Goal: Consume media (video, audio): Consume media (video, audio)

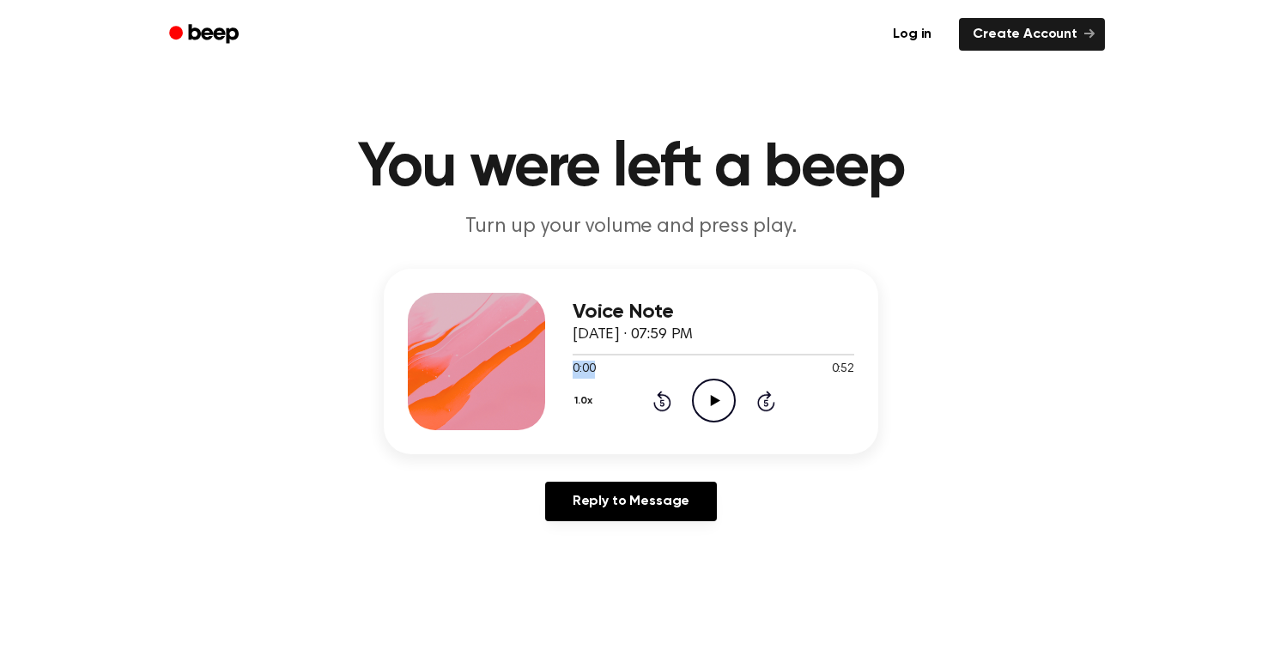
drag, startPoint x: 573, startPoint y: 358, endPoint x: 695, endPoint y: 362, distance: 122.0
click at [696, 362] on div "0:00 0:52 Your browser does not support the [object Object] element." at bounding box center [714, 363] width 282 height 32
click at [613, 350] on div at bounding box center [714, 354] width 282 height 14
click at [649, 351] on div at bounding box center [714, 354] width 282 height 14
drag, startPoint x: 642, startPoint y: 353, endPoint x: 536, endPoint y: 349, distance: 105.7
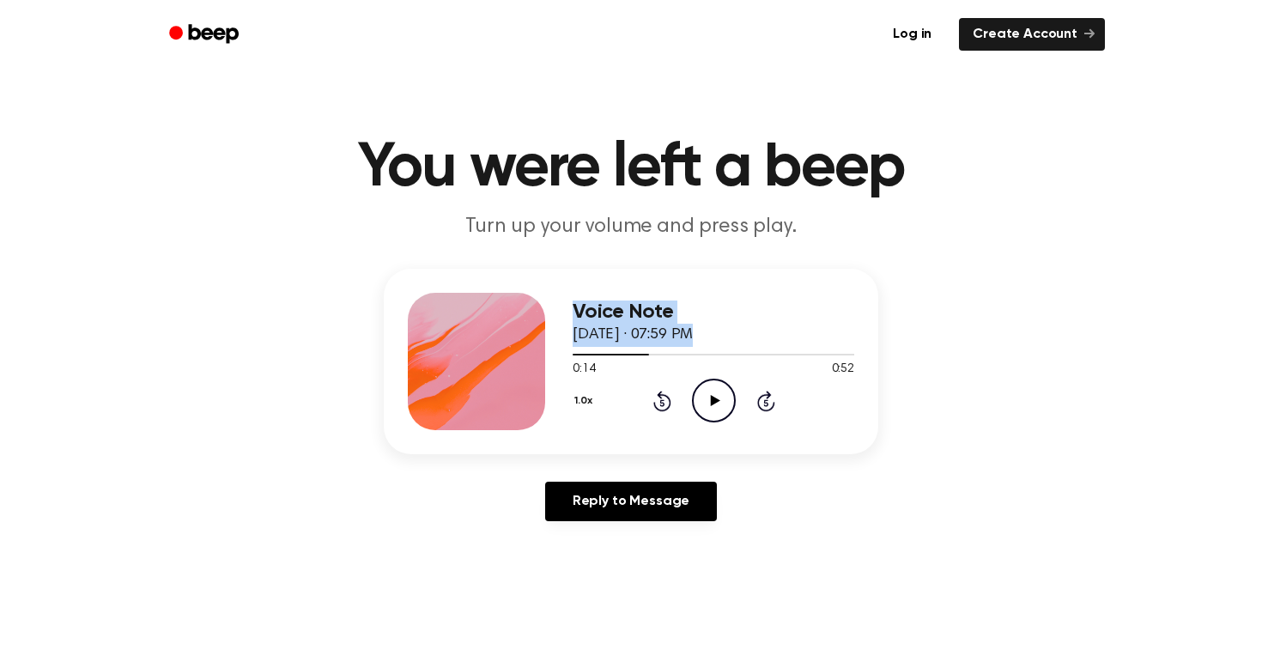
click at [536, 349] on div "Voice Note October 7, 2025 · 07:59 PM 0:14 0:52 Your browser does not support t…" at bounding box center [631, 361] width 495 height 185
click at [582, 351] on div at bounding box center [714, 354] width 282 height 14
click at [572, 352] on span at bounding box center [576, 355] width 14 height 14
click at [566, 354] on span at bounding box center [566, 355] width 14 height 14
click at [562, 354] on span at bounding box center [566, 355] width 14 height 14
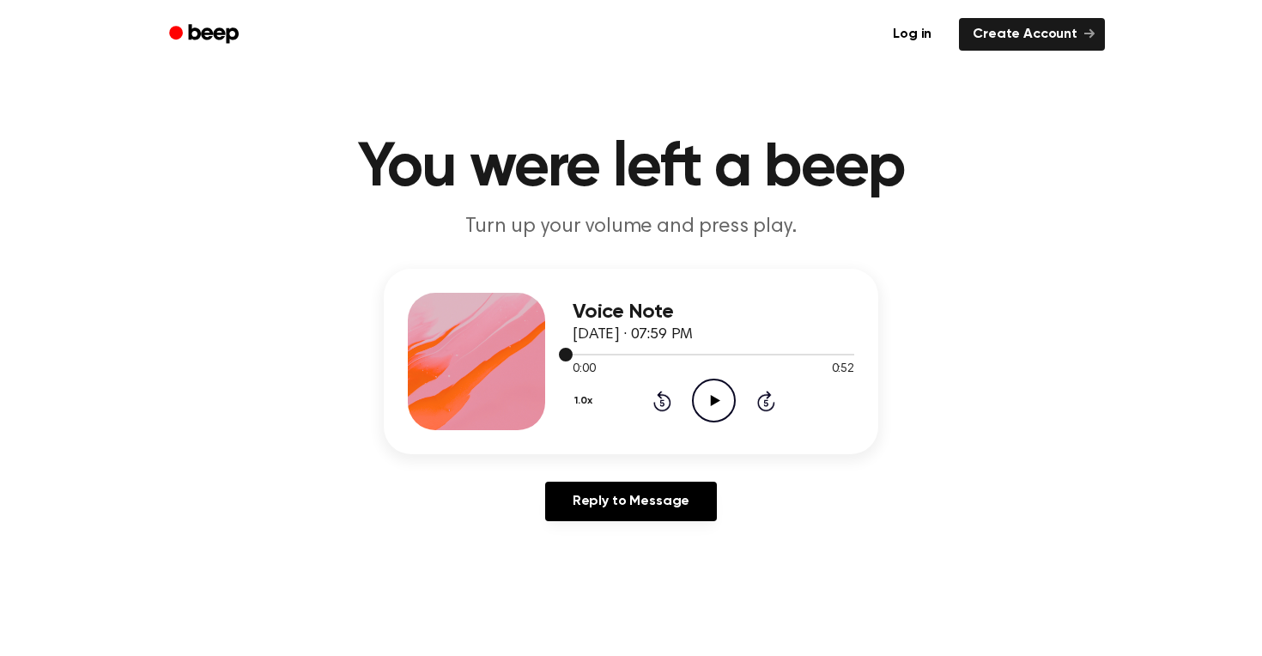
click at [562, 354] on span at bounding box center [566, 355] width 14 height 14
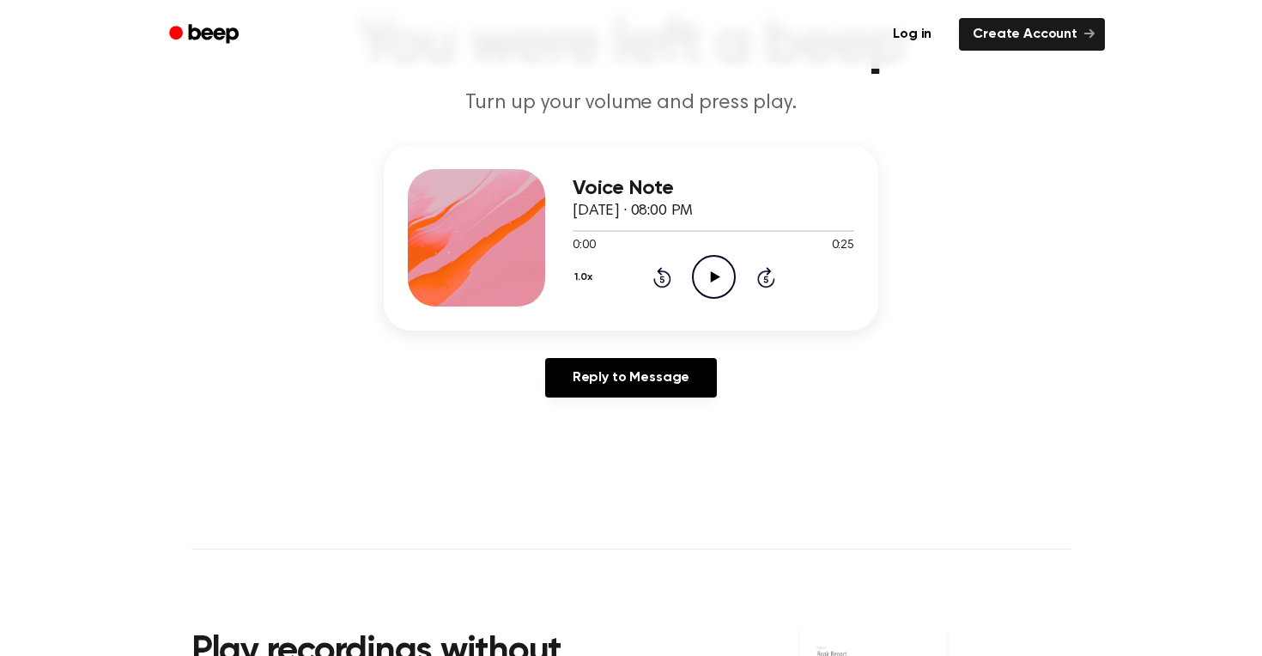
scroll to position [123, 0]
